Goal: Feedback & Contribution: Leave review/rating

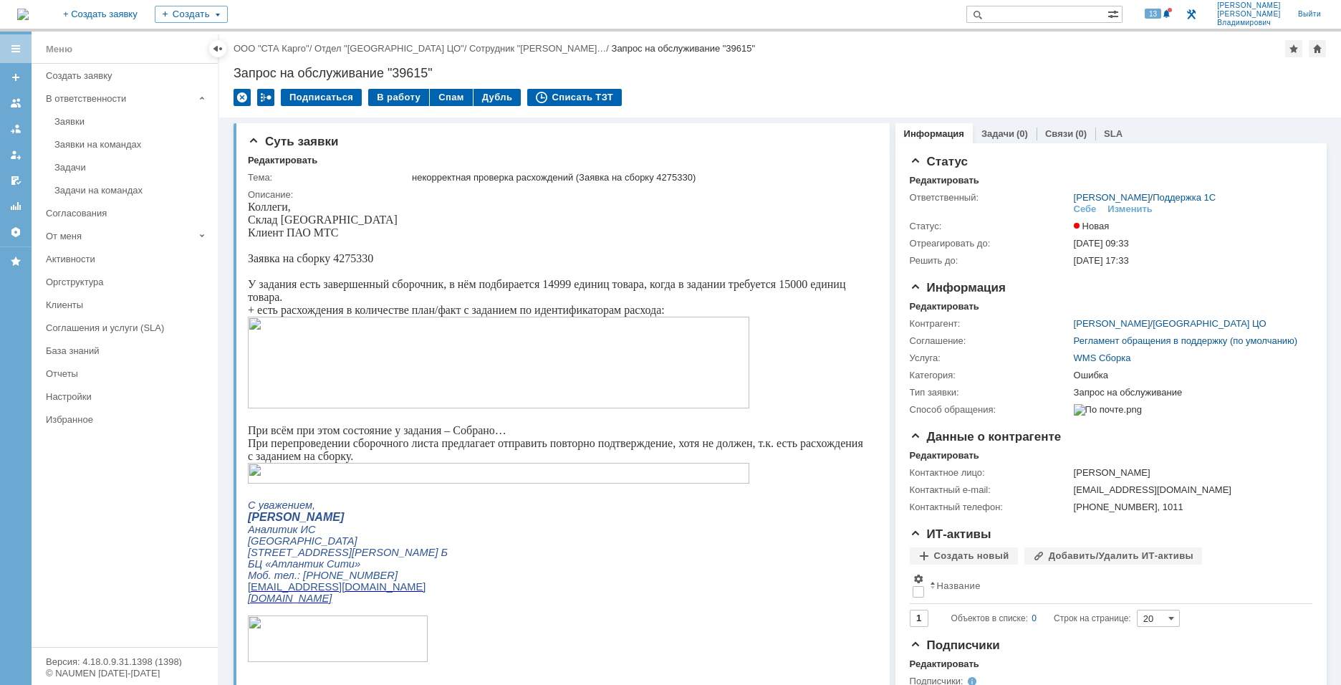
click at [986, 84] on div "Назад | ООО "СТА Карго" / Отдел "[GEOGRAPHIC_DATA] ЦО" / Сотрудник "[PERSON_NAM…" at bounding box center [780, 75] width 1122 height 86
click at [1171, 16] on span at bounding box center [1166, 14] width 9 height 11
click at [822, 175] on div "некорректная проверка расхождений (Заявка на сборку 4275330)" at bounding box center [640, 177] width 457 height 11
click at [1171, 9] on span at bounding box center [1166, 14] width 9 height 11
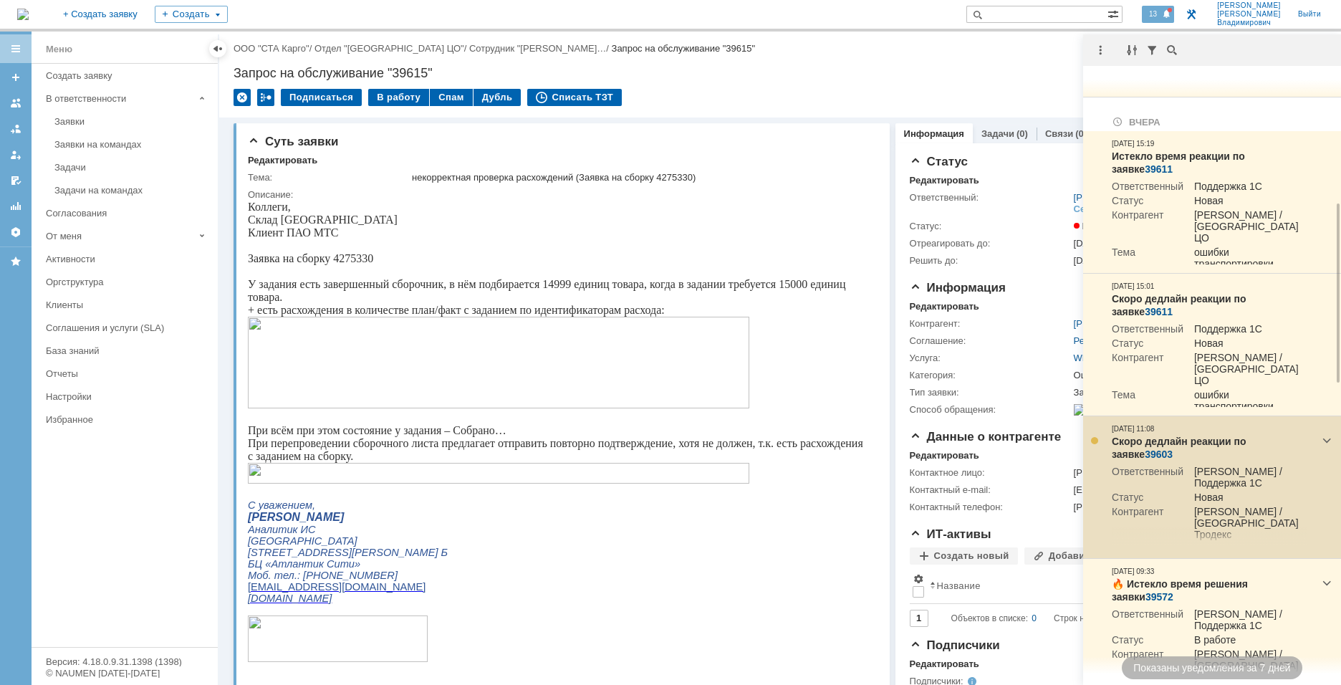
scroll to position [573, 0]
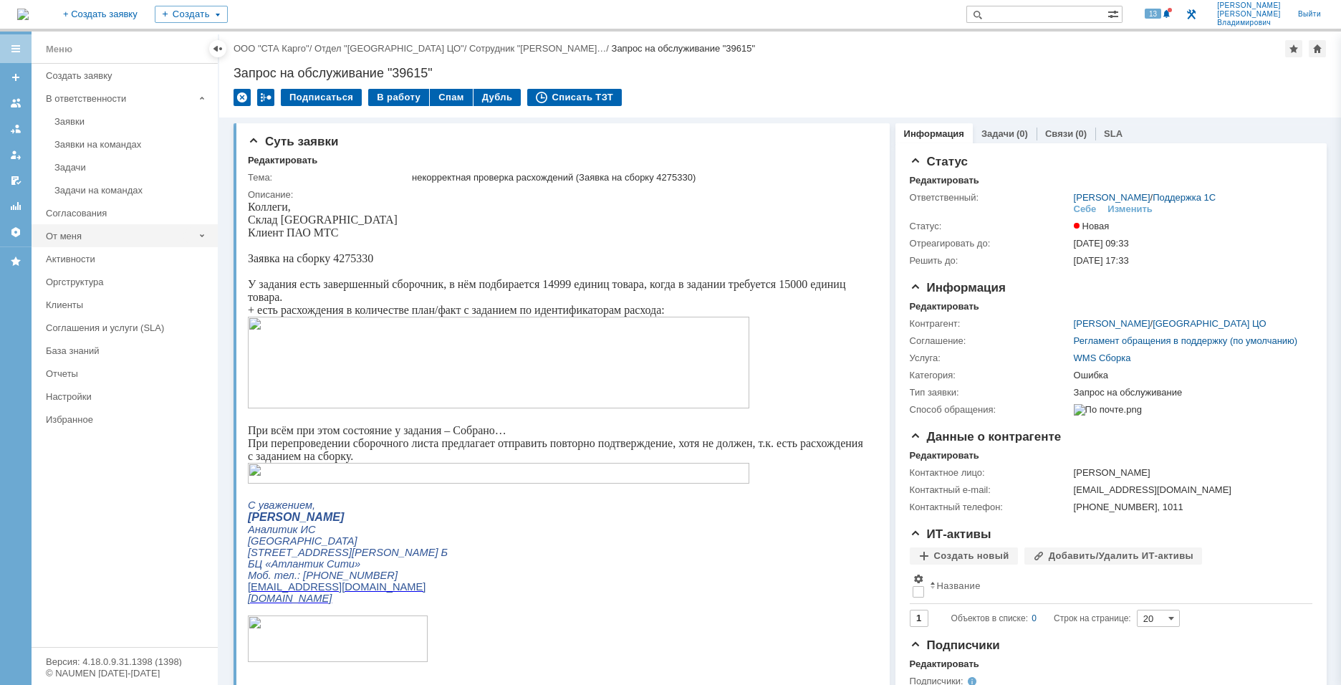
click at [112, 234] on div "От меня" at bounding box center [120, 236] width 148 height 11
click at [83, 263] on div "Заявки" at bounding box center [131, 259] width 155 height 11
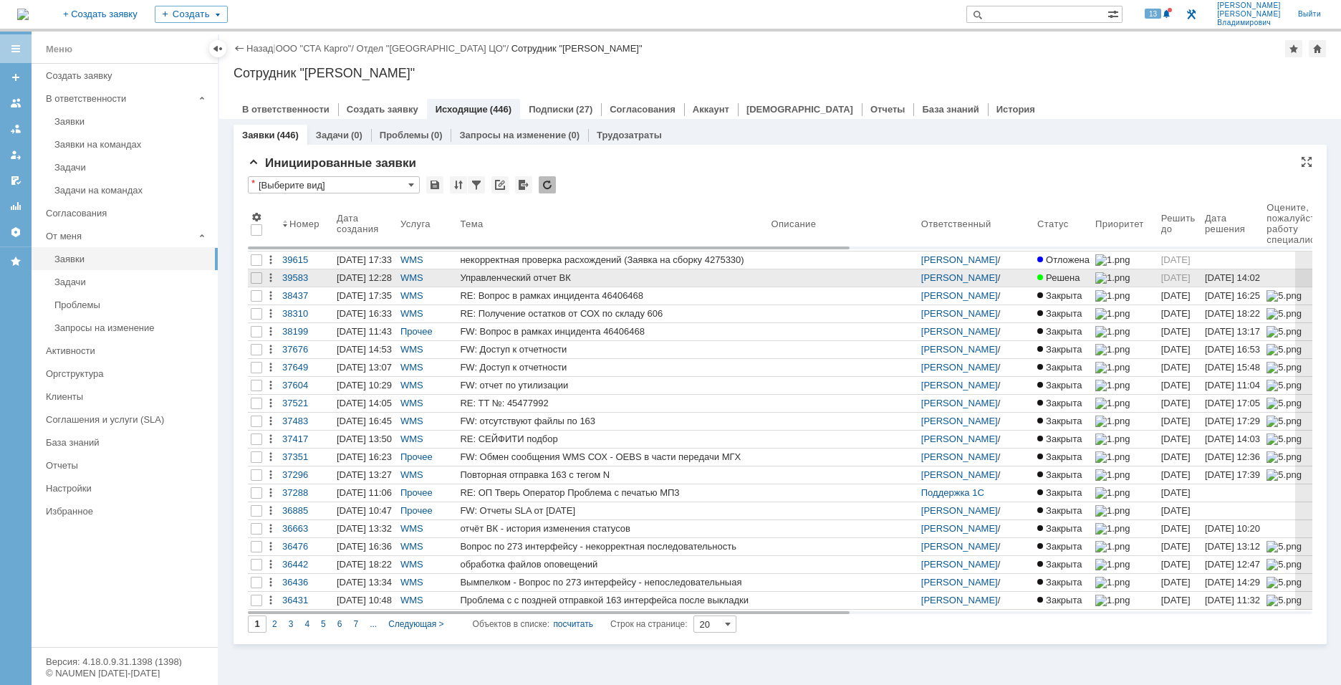
click at [542, 276] on div "Управленческий отчет ВК" at bounding box center [612, 277] width 305 height 11
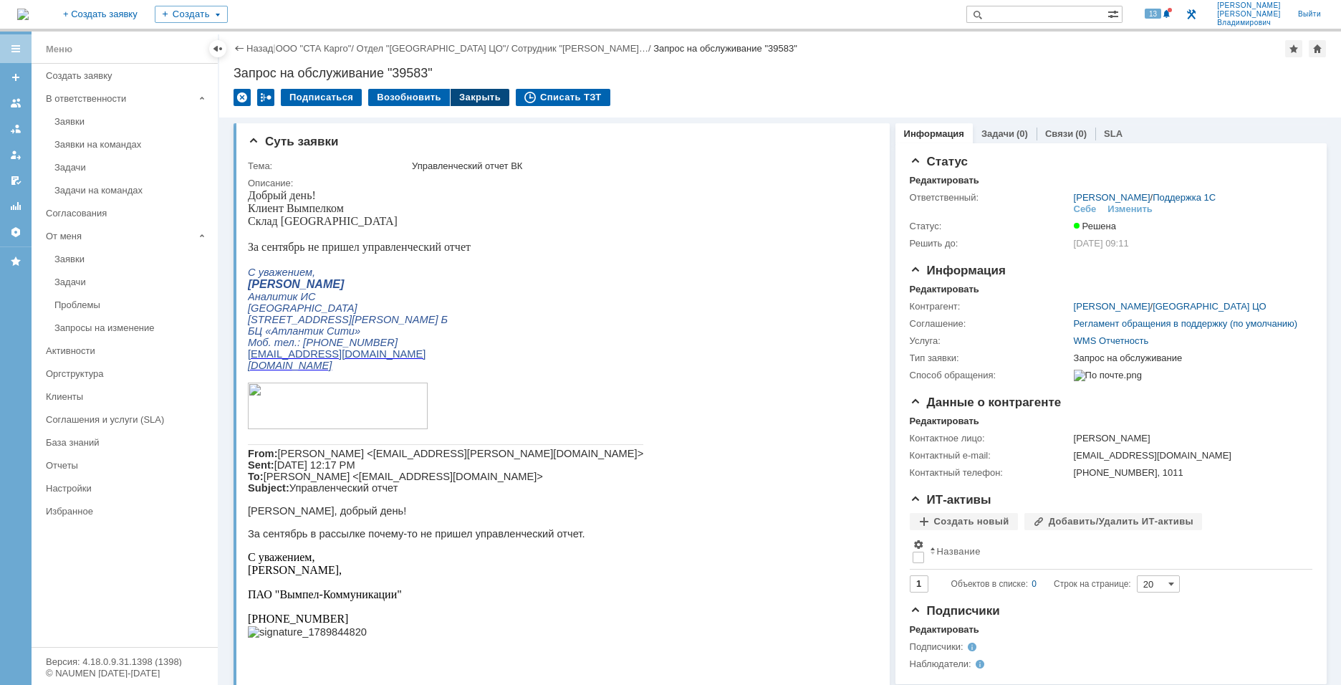
click at [465, 100] on div "Закрыть" at bounding box center [480, 97] width 59 height 17
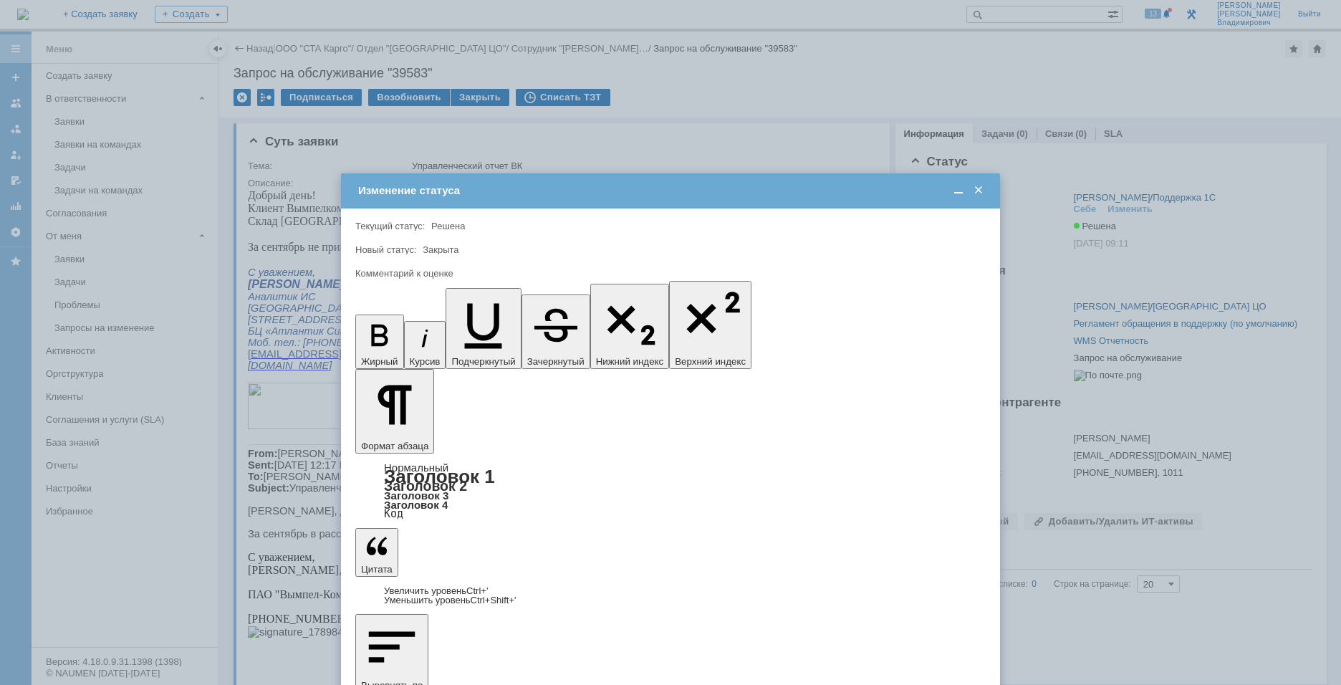
click at [435, 546] on span "5 - Отлично" at bounding box center [670, 543] width 617 height 11
type input "5 - Отлично"
